Goal: Information Seeking & Learning: Learn about a topic

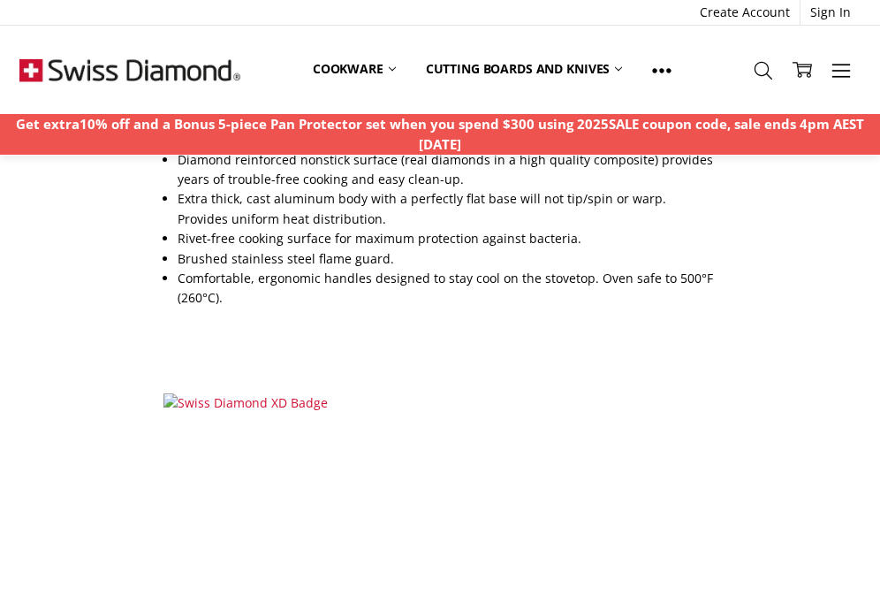
scroll to position [2018, 0]
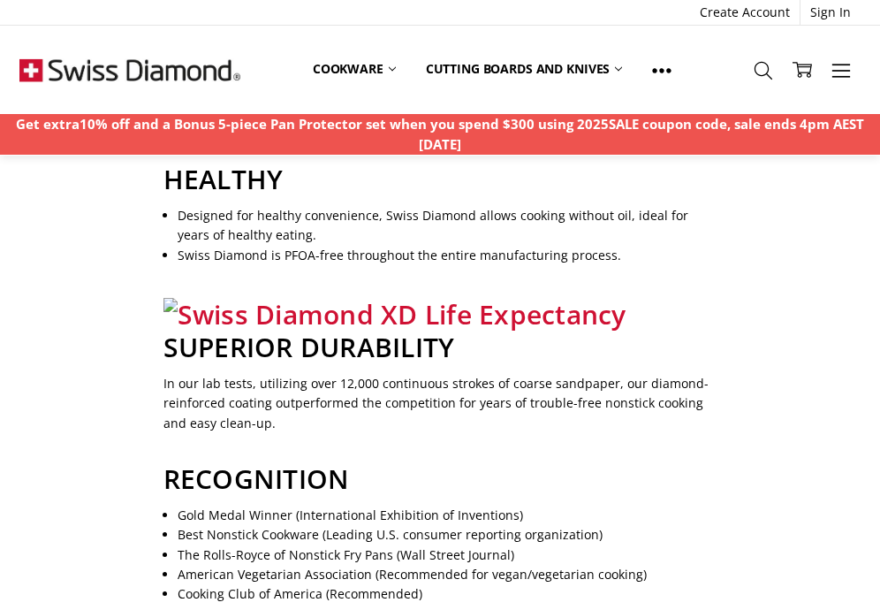
scroll to position [1252, 0]
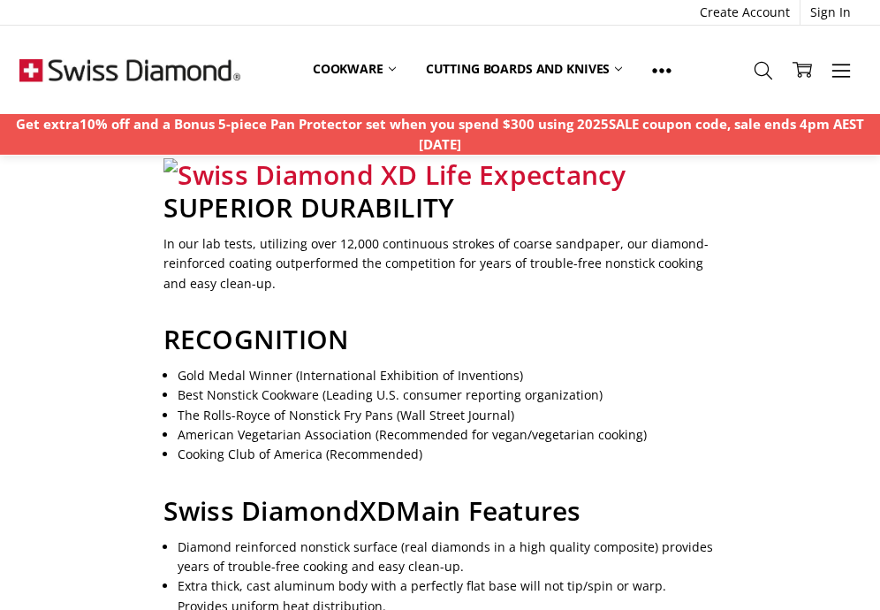
scroll to position [1340, 0]
